Goal: Task Accomplishment & Management: Manage account settings

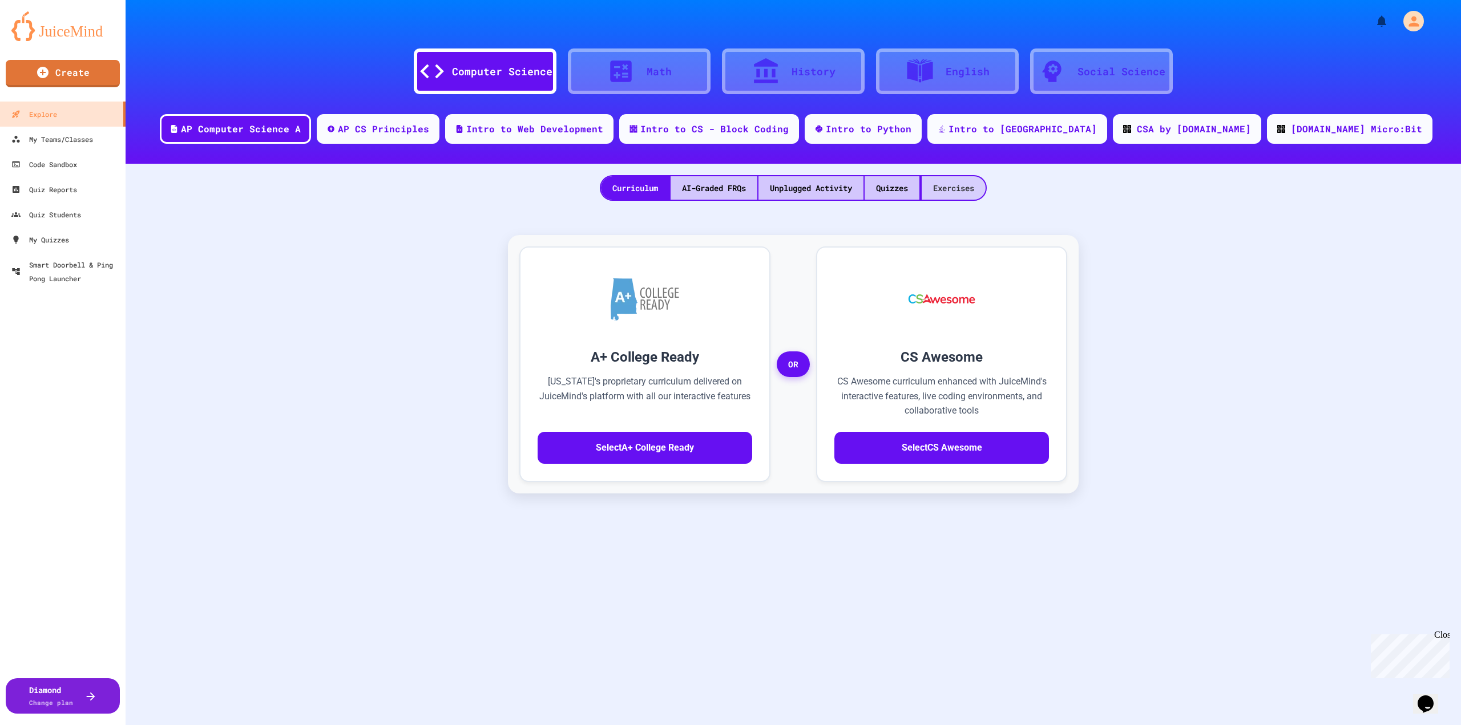
click at [952, 189] on div "Exercises" at bounding box center [954, 187] width 64 height 23
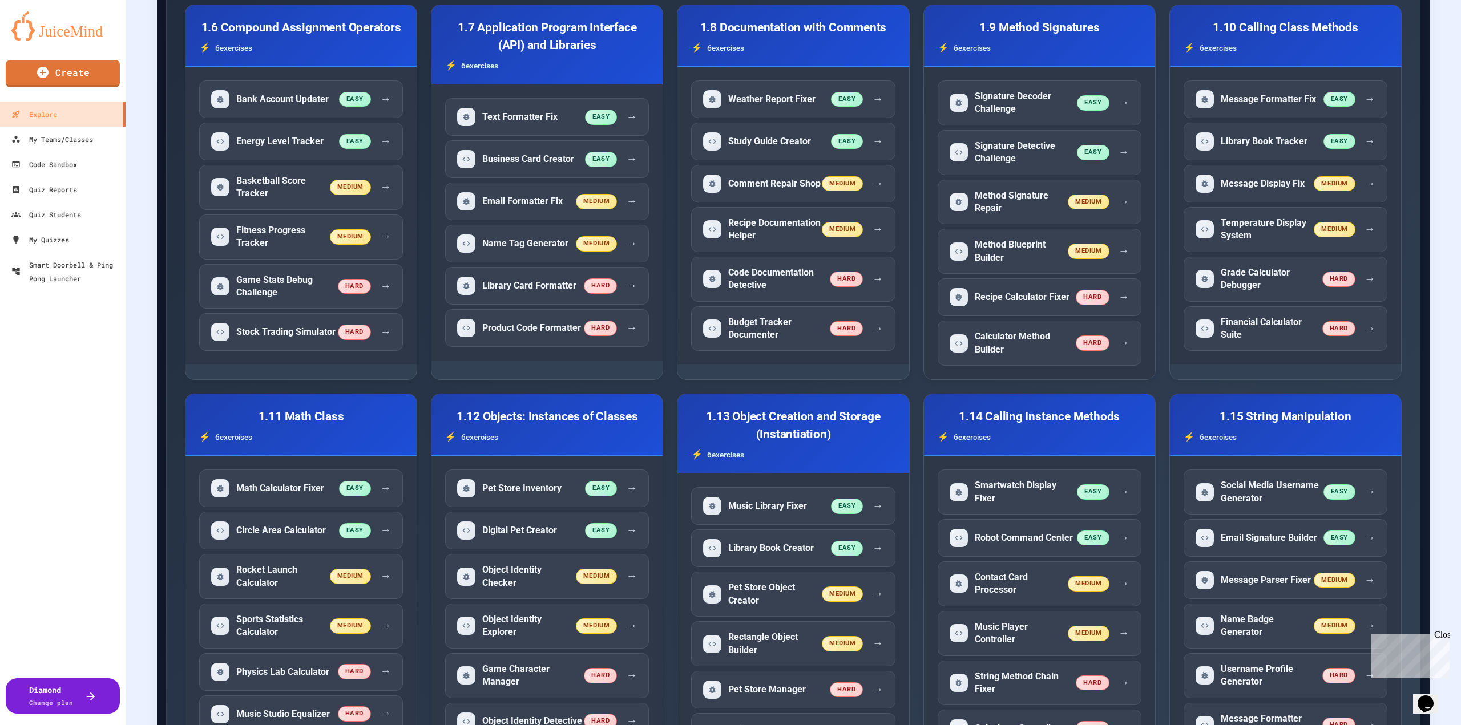
scroll to position [913, 0]
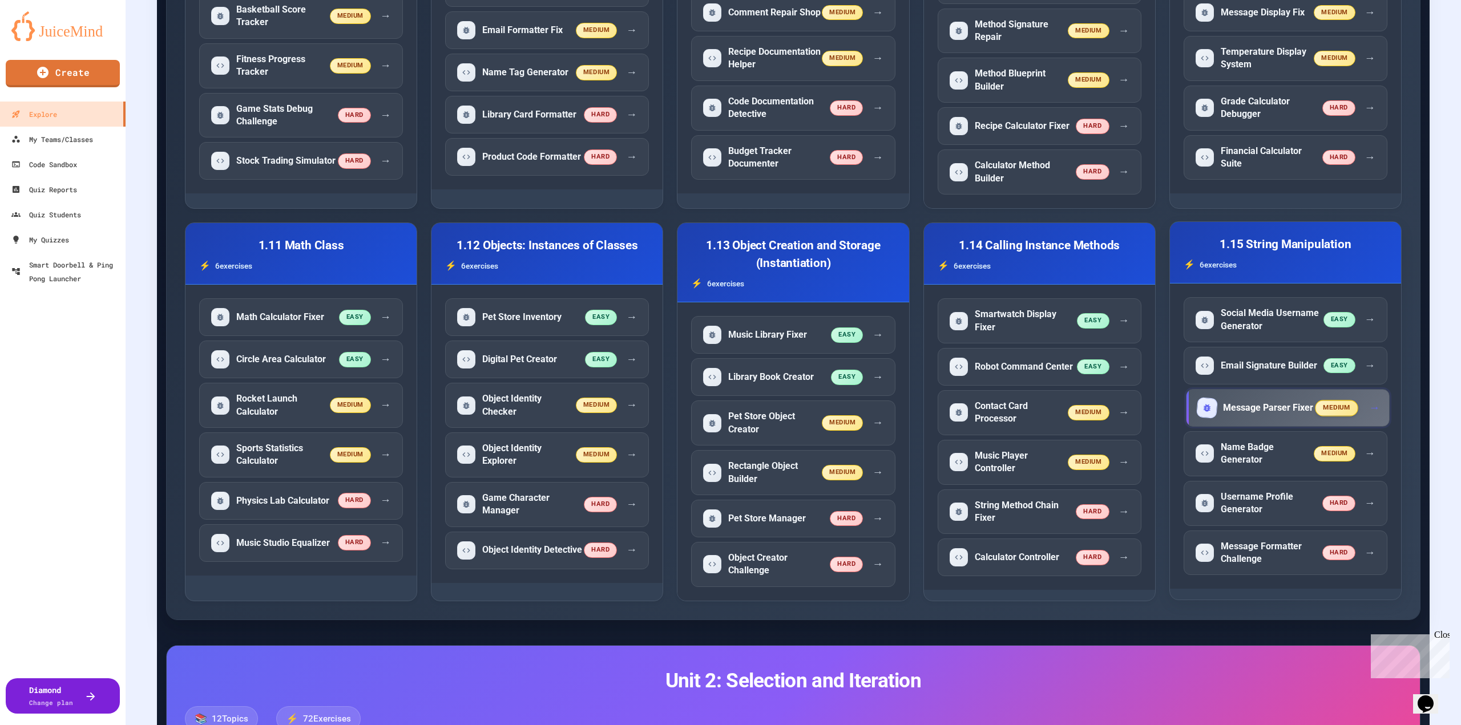
click at [1334, 411] on span "medium" at bounding box center [1337, 408] width 43 height 16
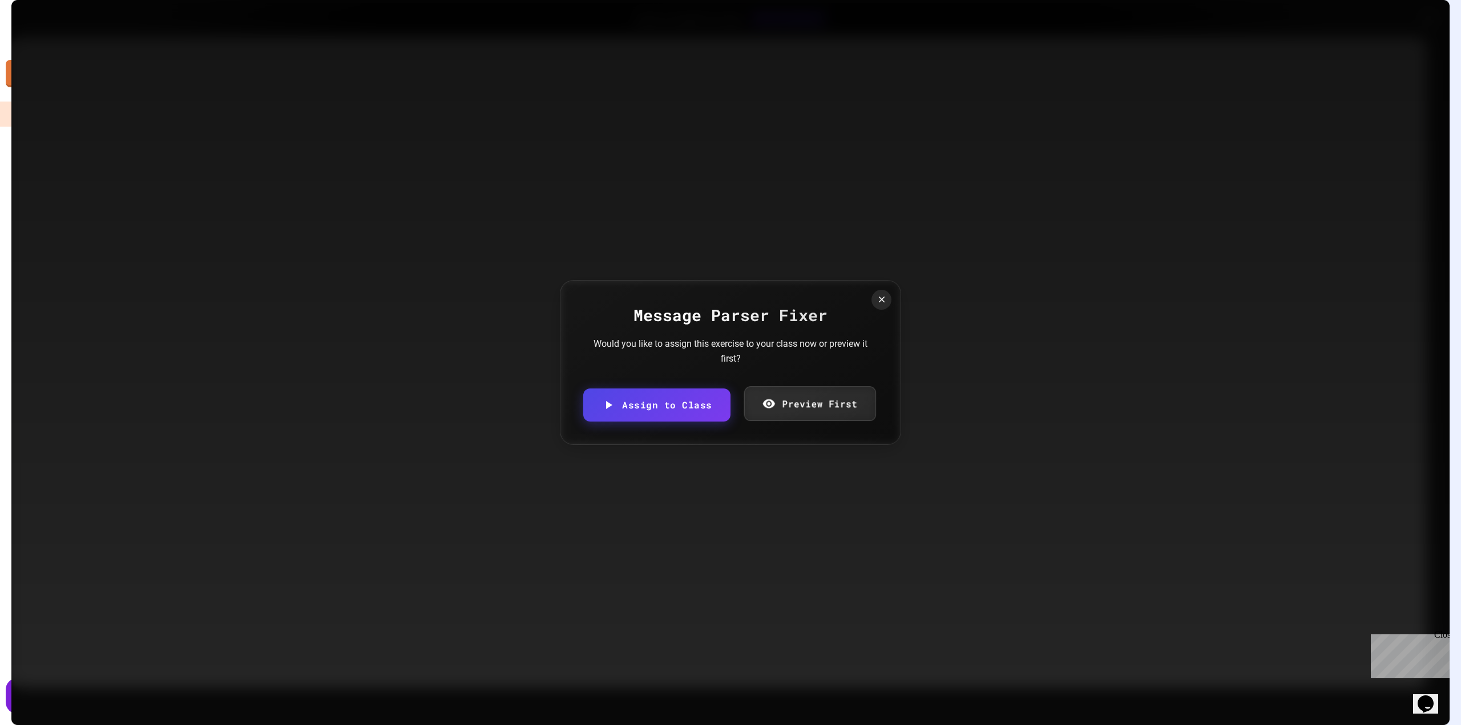
click at [851, 400] on link "Preview First" at bounding box center [810, 403] width 132 height 35
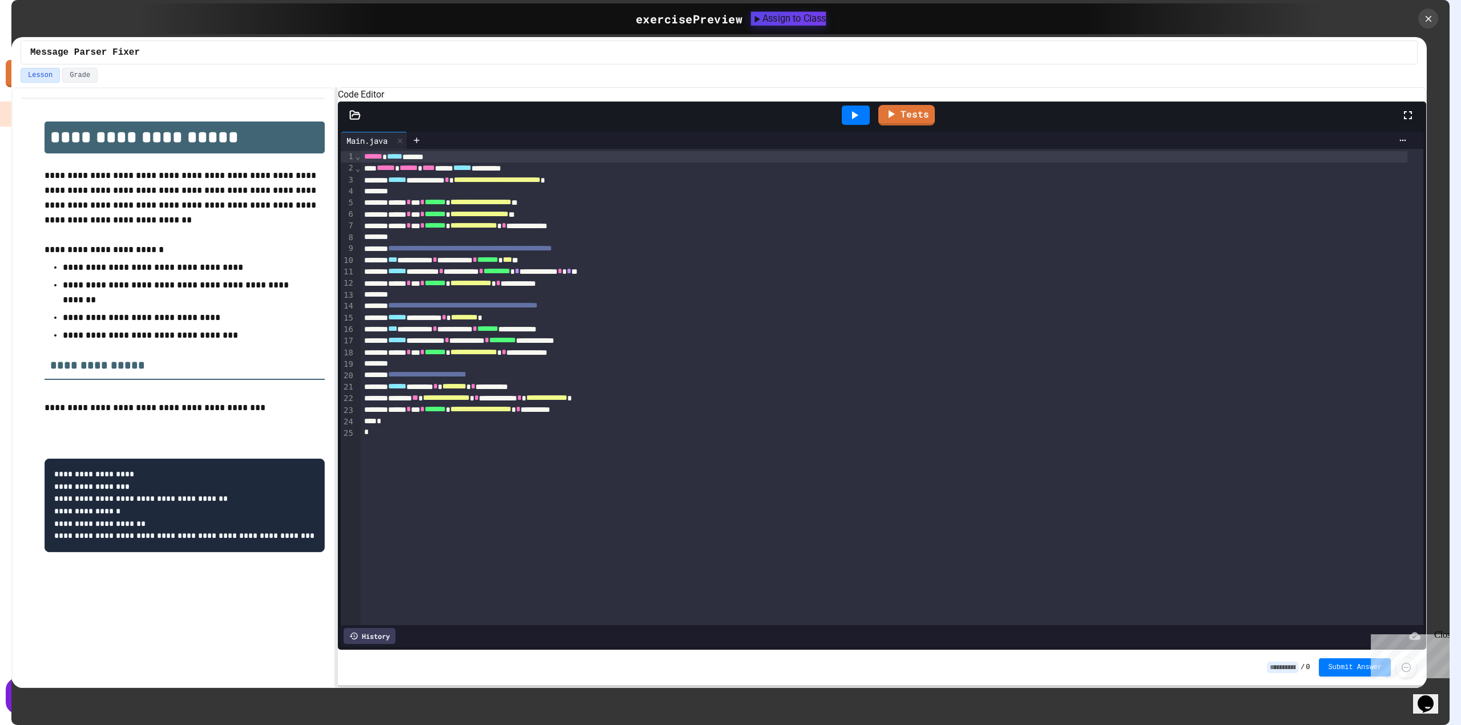
click at [790, 22] on div "Assign to Class" at bounding box center [788, 18] width 75 height 14
click at [667, 390] on body "We are updating our servers at 9:30PM EST [DATE]. [PERSON_NAME] should continue…" at bounding box center [730, 362] width 1461 height 725
type input "**********"
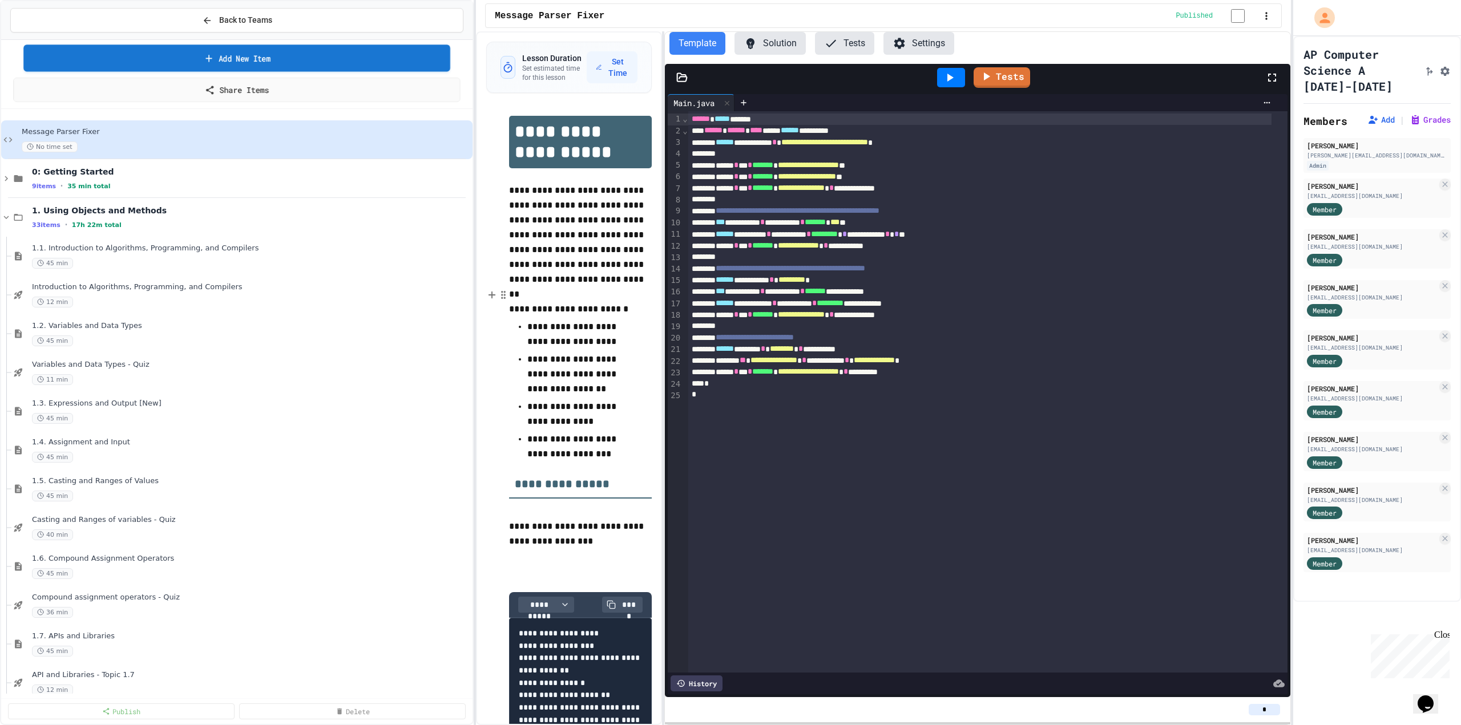
click at [272, 64] on link "Add New Item" at bounding box center [236, 58] width 427 height 27
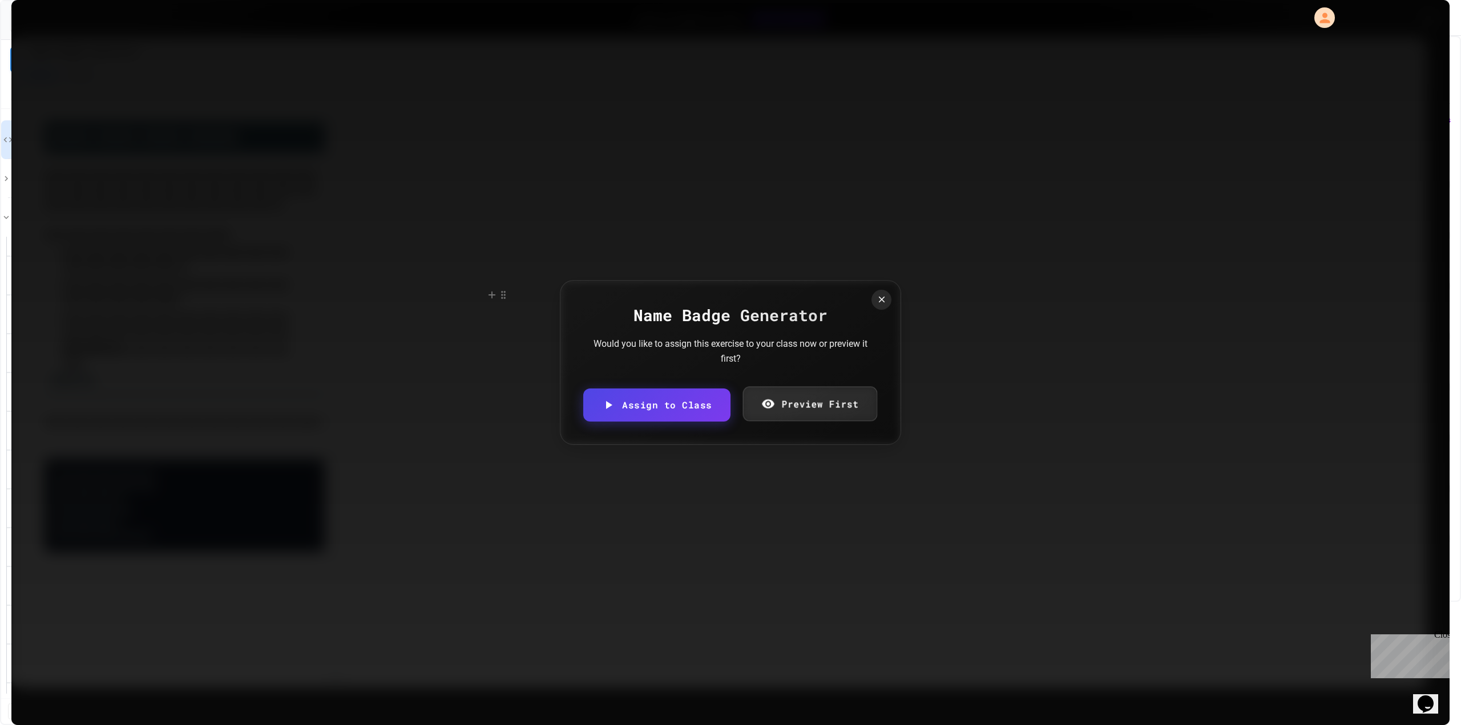
click at [778, 408] on link "Preview First" at bounding box center [810, 404] width 134 height 35
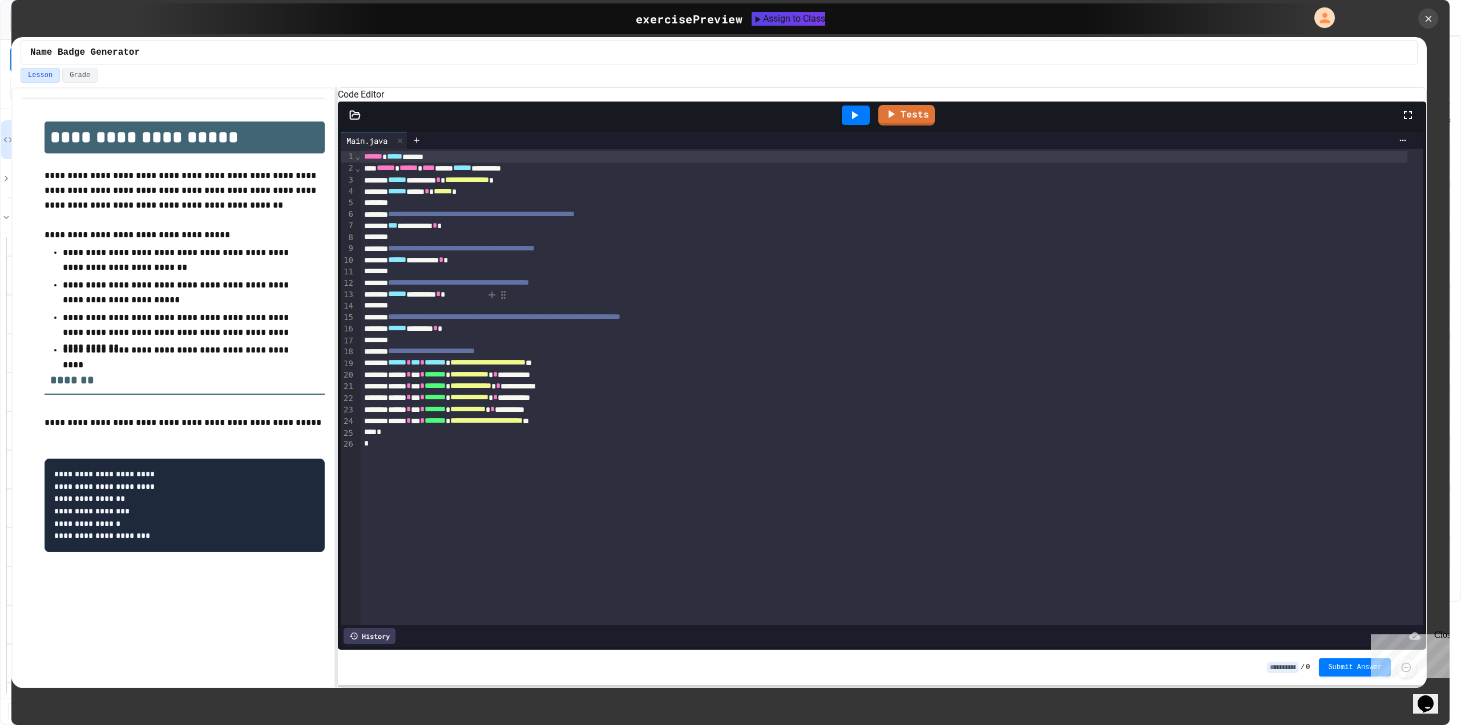
drag, startPoint x: 195, startPoint y: 274, endPoint x: 207, endPoint y: 288, distance: 18.6
drag, startPoint x: 207, startPoint y: 288, endPoint x: 193, endPoint y: 269, distance: 23.3
click at [193, 269] on p "**********" at bounding box center [185, 260] width 244 height 30
click at [827, 14] on div "Assign to Class" at bounding box center [788, 18] width 75 height 14
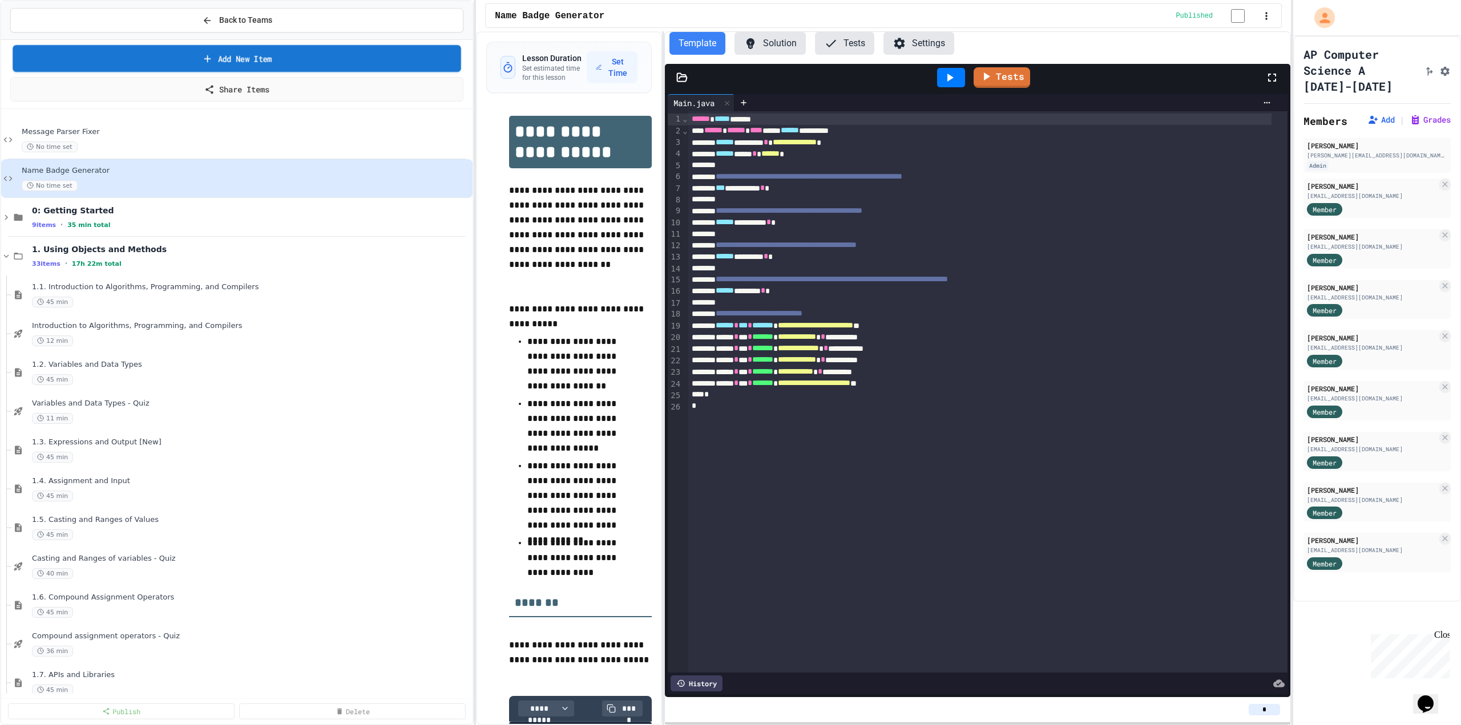
click at [243, 58] on link "Add New Item" at bounding box center [237, 58] width 449 height 27
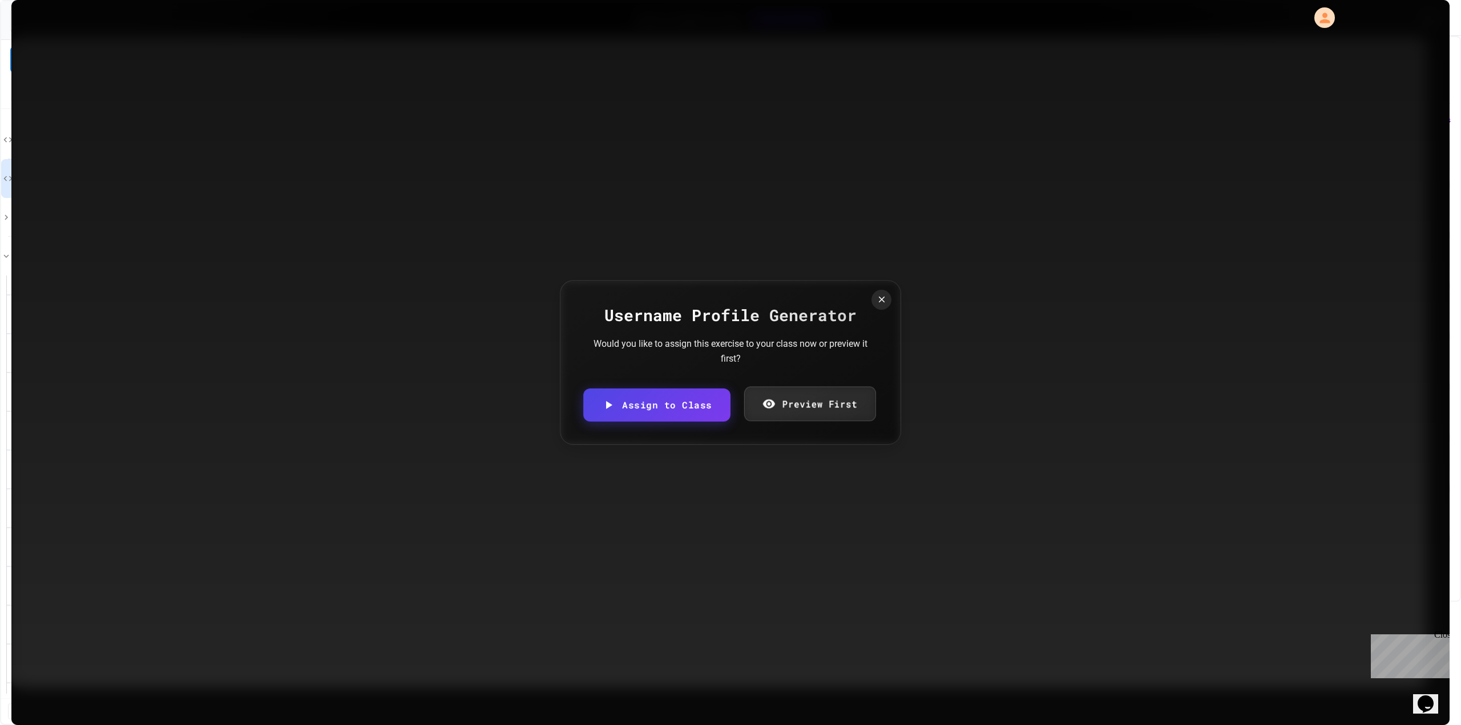
click at [780, 415] on link "Preview First" at bounding box center [810, 404] width 132 height 35
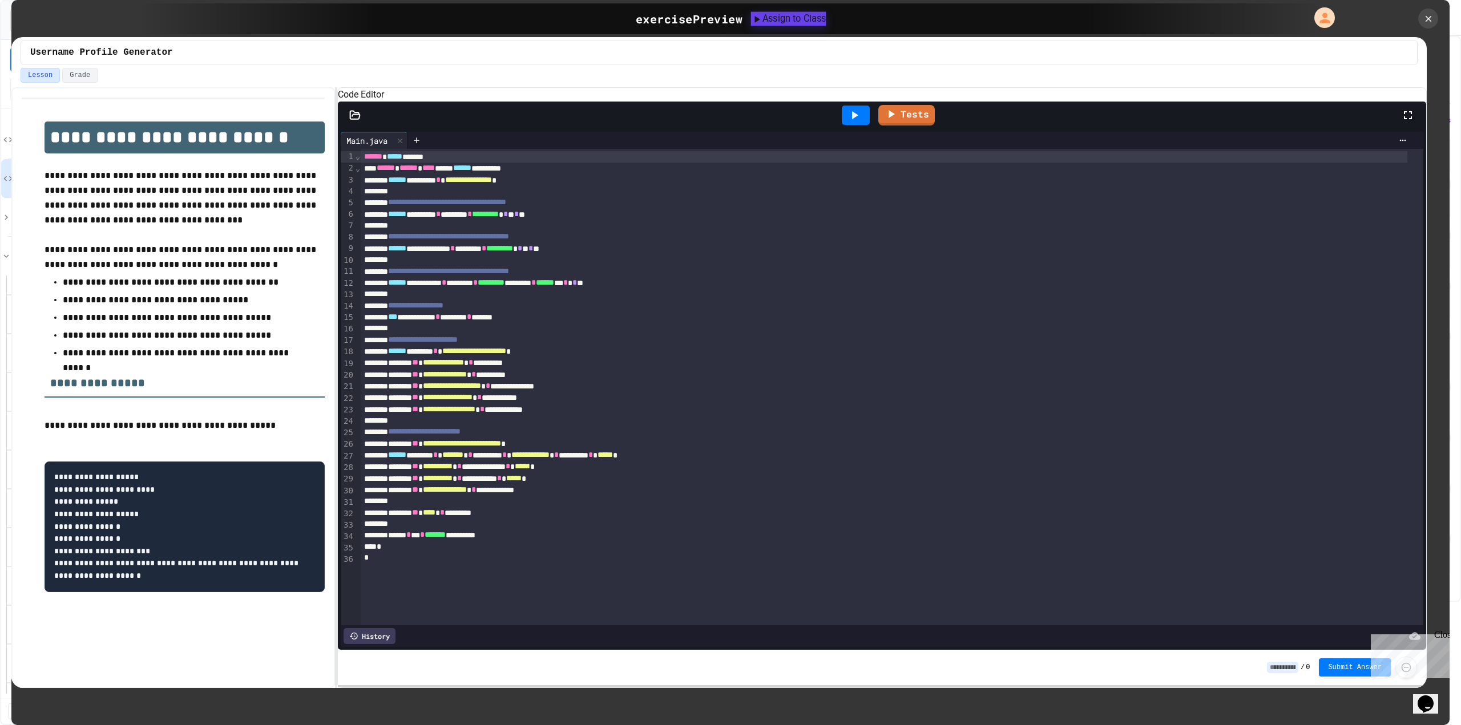
click at [768, 19] on div "Assign to Class" at bounding box center [788, 18] width 75 height 14
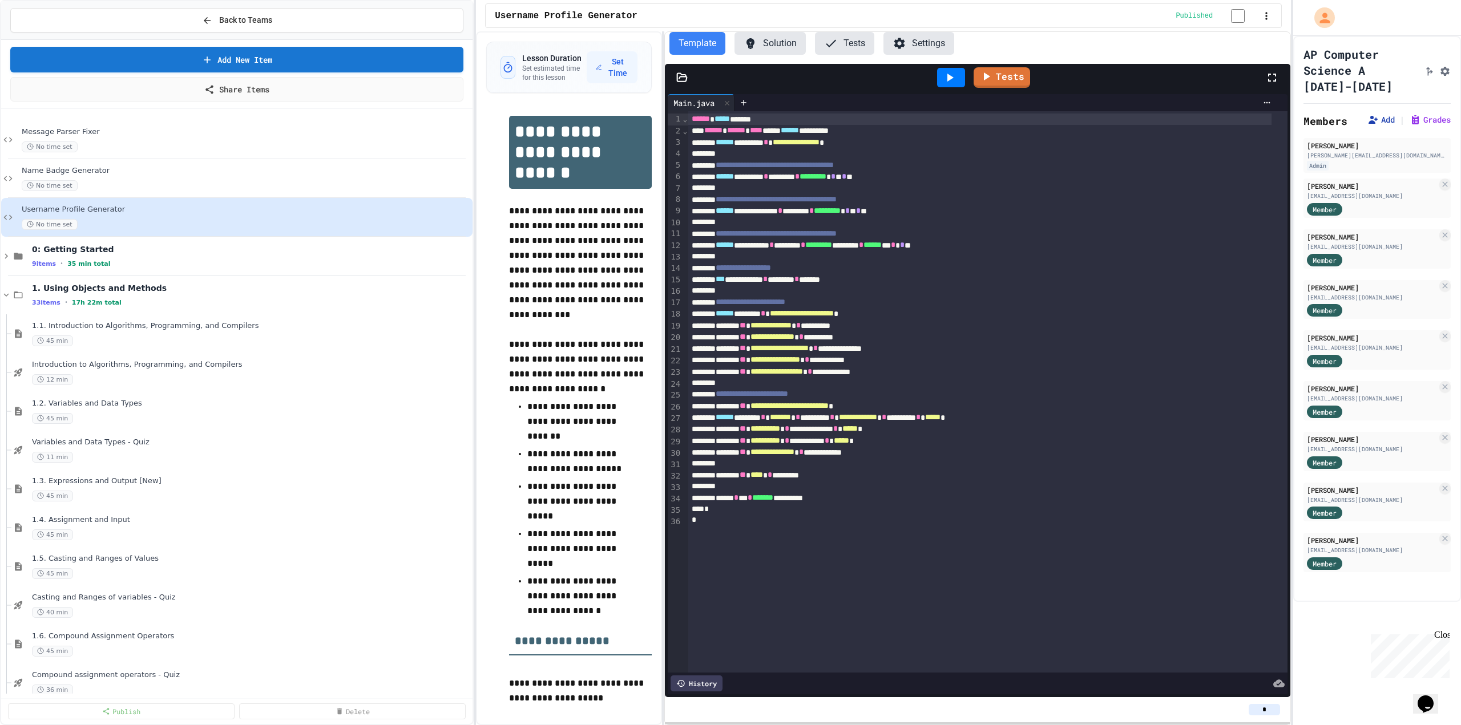
click at [1378, 116] on button "Add" at bounding box center [1381, 119] width 27 height 11
